Goal: Find specific page/section: Find specific page/section

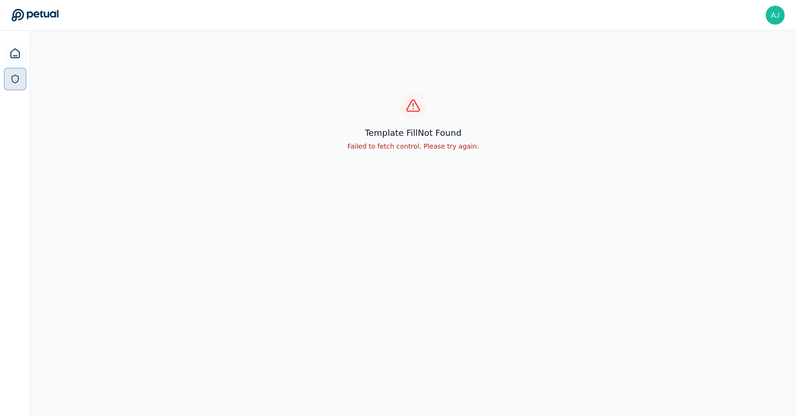
click at [14, 78] on icon at bounding box center [14, 78] width 9 height 9
